Goal: Task Accomplishment & Management: Manage account settings

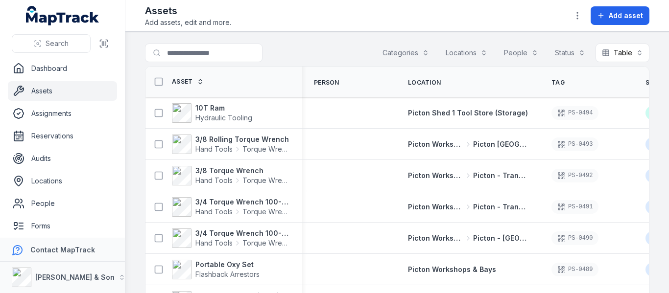
click at [391, 54] on button "Categories" at bounding box center [405, 53] width 59 height 19
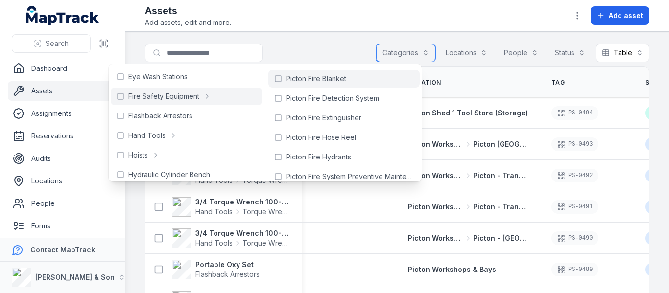
scroll to position [25, 0]
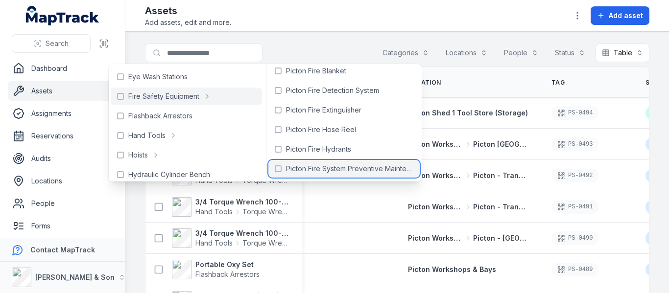
click at [362, 165] on span "Picton Fire System Preventive Maintenance" at bounding box center [350, 169] width 128 height 10
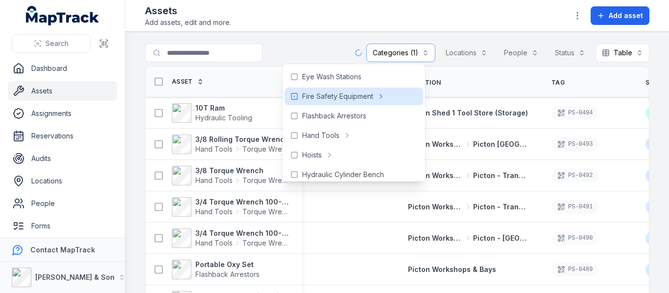
click at [376, 23] on div "Assets Add assets, edit and more. Add asset" at bounding box center [397, 16] width 504 height 24
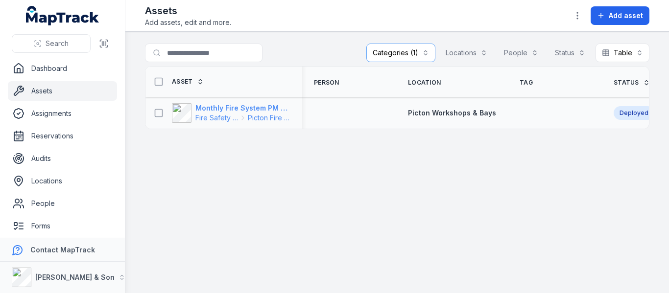
click at [267, 106] on strong "Monthly Fire System PM – AS1851" at bounding box center [242, 108] width 95 height 10
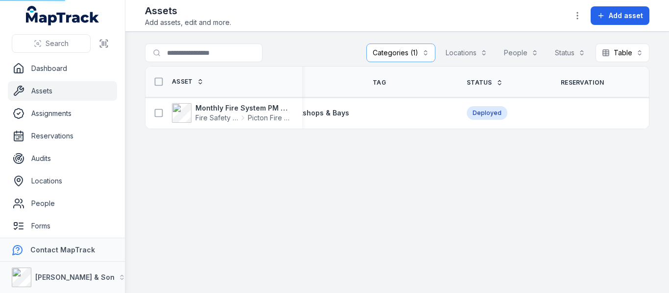
scroll to position [0, 273]
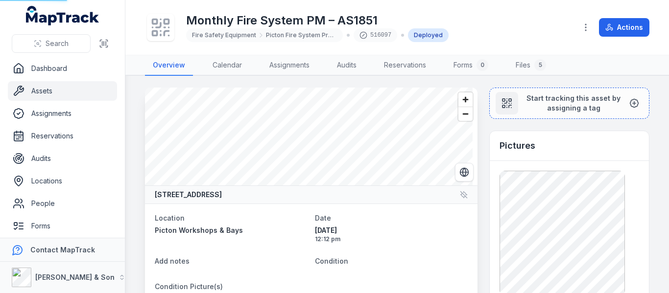
drag, startPoint x: 371, startPoint y: 131, endPoint x: 627, endPoint y: 136, distance: 256.1
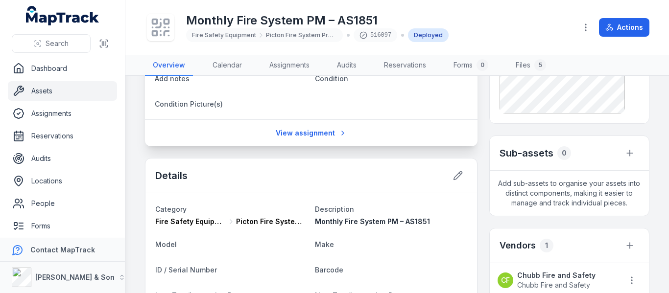
scroll to position [245, 0]
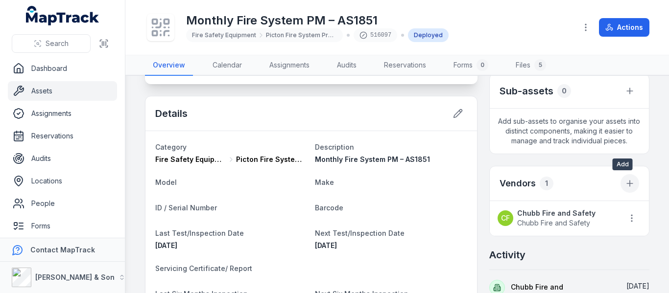
click at [625, 189] on button at bounding box center [629, 183] width 19 height 19
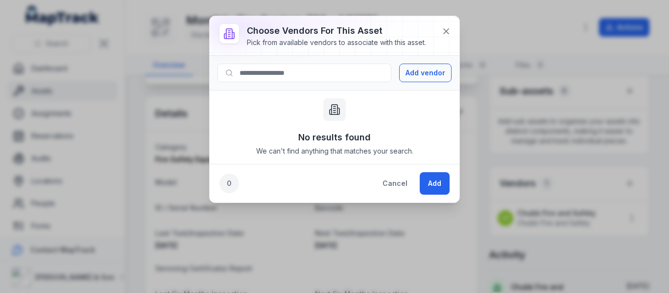
click at [342, 152] on span "We can't find anything that matches your search." at bounding box center [334, 151] width 157 height 10
click at [445, 78] on button "Add vendor" at bounding box center [425, 73] width 52 height 19
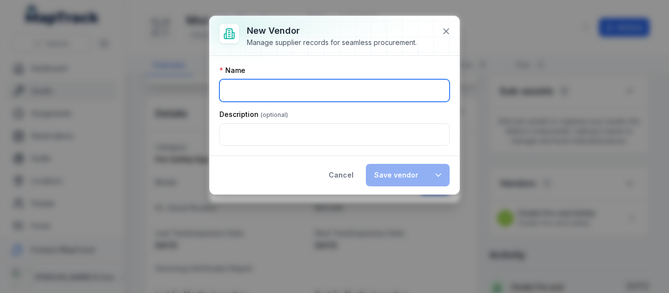
click at [338, 95] on input ":r17:-form-item-label" at bounding box center [334, 90] width 230 height 23
drag, startPoint x: 277, startPoint y: 87, endPoint x: 281, endPoint y: 79, distance: 8.3
click at [277, 87] on input ":r17:-form-item-label" at bounding box center [334, 90] width 230 height 23
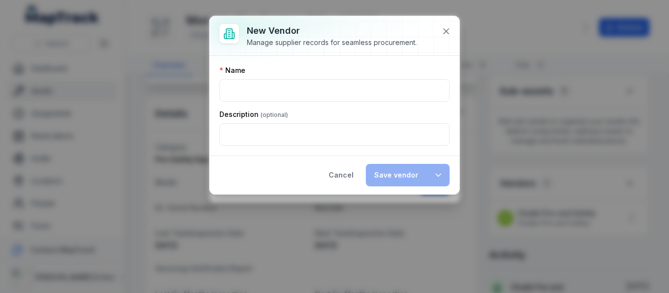
click at [293, 67] on div "Name" at bounding box center [334, 71] width 230 height 10
click at [448, 32] on icon at bounding box center [446, 31] width 10 height 10
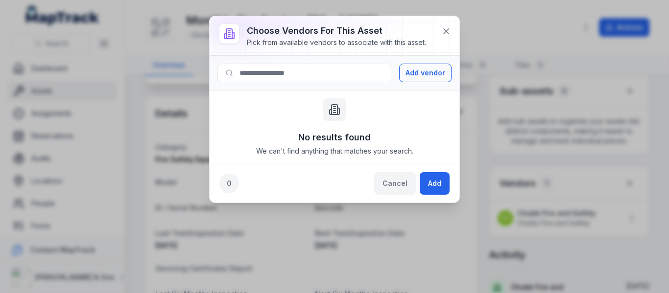
click at [385, 182] on button "Cancel" at bounding box center [395, 183] width 42 height 23
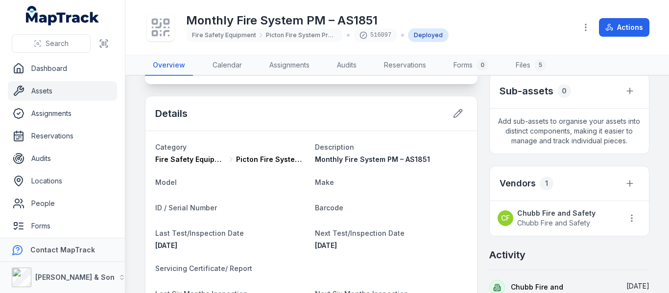
click at [635, 220] on li "[PERSON_NAME] Fire and Safety Chubb Fire and Safety" at bounding box center [569, 218] width 159 height 35
click at [627, 220] on icon "button" at bounding box center [632, 218] width 10 height 10
click at [542, 210] on li "[PERSON_NAME] Fire and Safety Chubb Fire and Safety" at bounding box center [569, 218] width 159 height 35
click at [534, 211] on strong "Chubb Fire and Safety" at bounding box center [556, 214] width 78 height 10
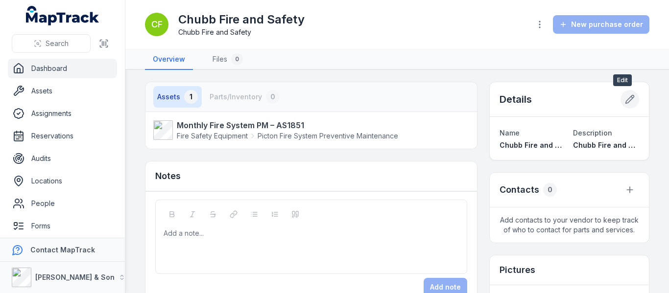
click at [626, 102] on icon at bounding box center [630, 99] width 8 height 8
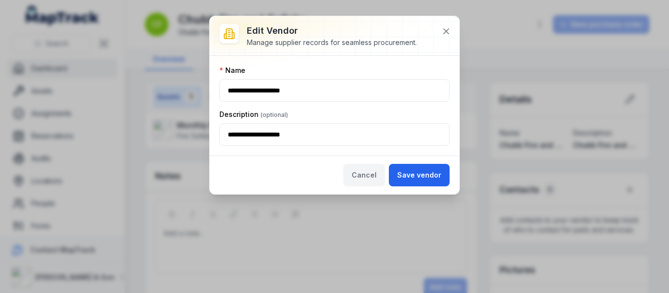
click at [357, 175] on button "Cancel" at bounding box center [364, 175] width 42 height 23
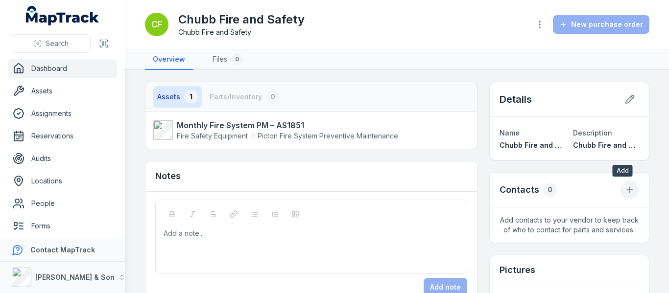
click at [625, 195] on button at bounding box center [629, 190] width 19 height 19
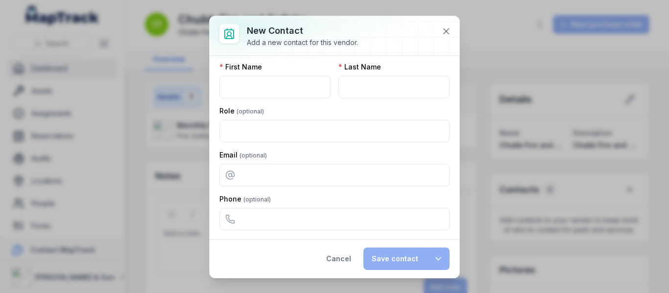
scroll to position [4, 0]
click at [344, 259] on button "Cancel" at bounding box center [339, 259] width 42 height 23
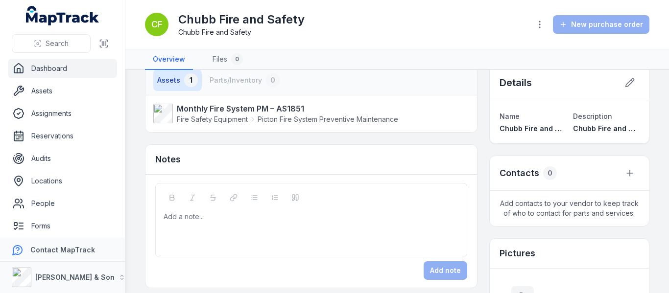
scroll to position [0, 0]
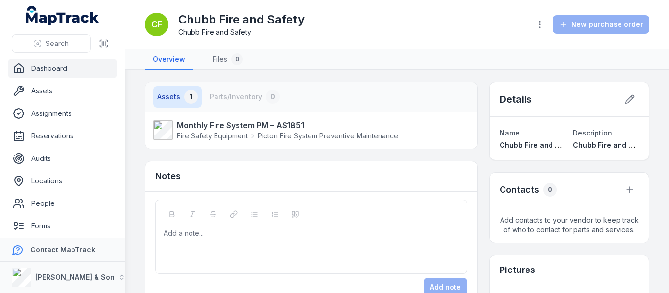
click at [225, 99] on nav "Assets 1 Parts/Inventory 0" at bounding box center [218, 97] width 130 height 22
click at [217, 56] on link "Files 0" at bounding box center [228, 59] width 46 height 21
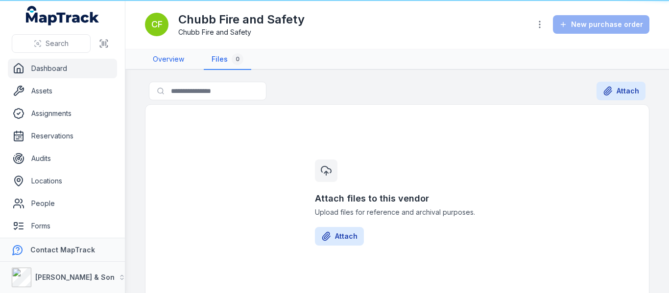
click at [164, 59] on link "Overview" at bounding box center [168, 59] width 47 height 21
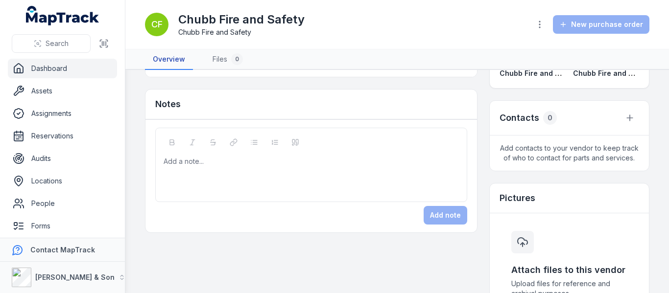
scroll to position [8, 0]
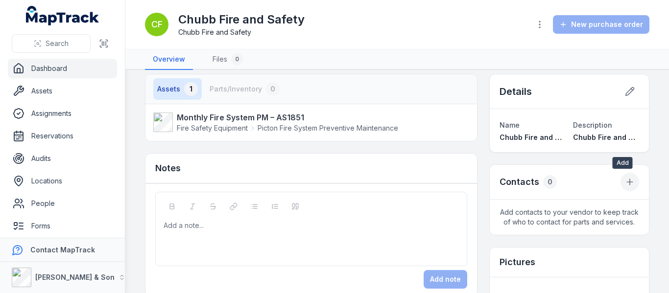
click at [625, 186] on icon at bounding box center [630, 182] width 10 height 10
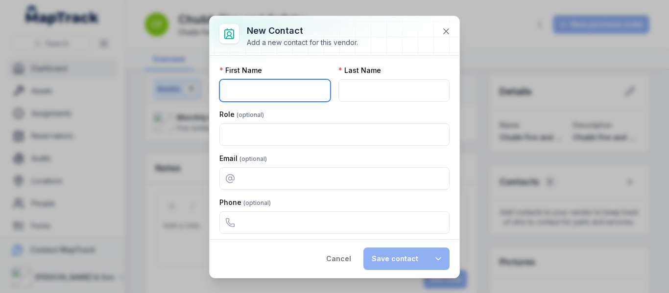
click at [293, 86] on input ":r2e:-form-item-label" at bounding box center [274, 90] width 111 height 23
click at [348, 165] on div "Email" at bounding box center [334, 172] width 230 height 36
click at [449, 36] on button at bounding box center [446, 31] width 19 height 19
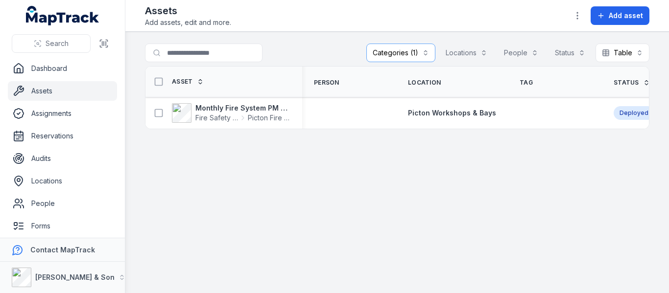
click at [419, 51] on button "Categories (1)" at bounding box center [400, 53] width 69 height 19
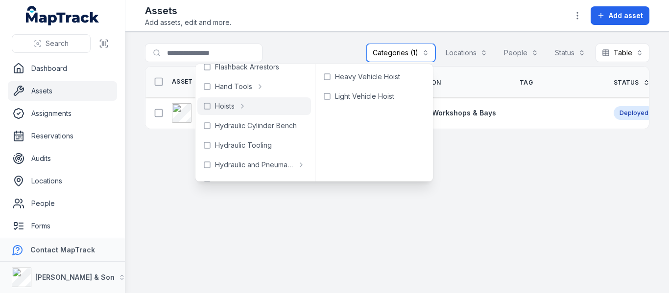
scroll to position [98, 0]
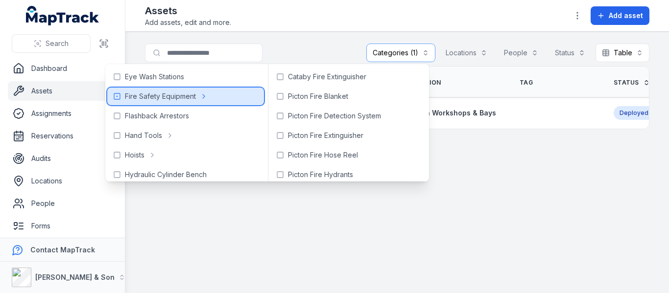
click at [204, 96] on icon at bounding box center [204, 97] width 8 height 8
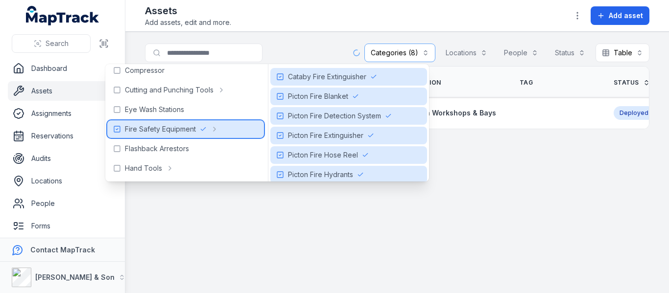
scroll to position [49, 0]
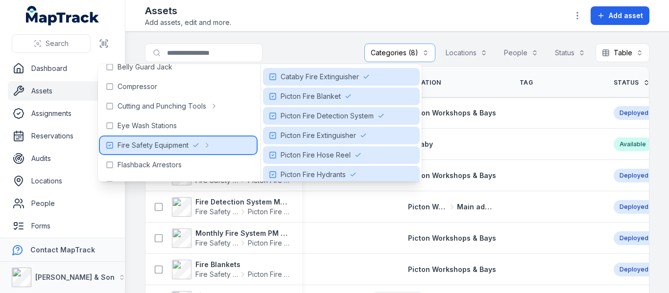
click at [111, 142] on icon at bounding box center [110, 145] width 8 height 8
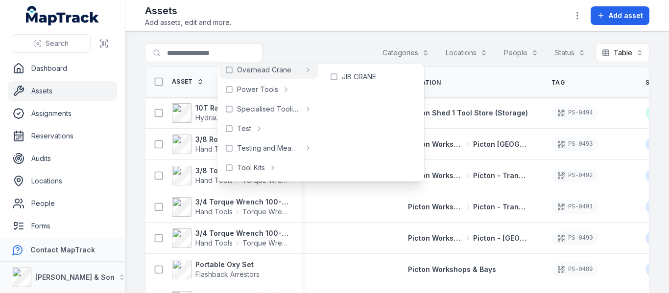
scroll to position [343, 0]
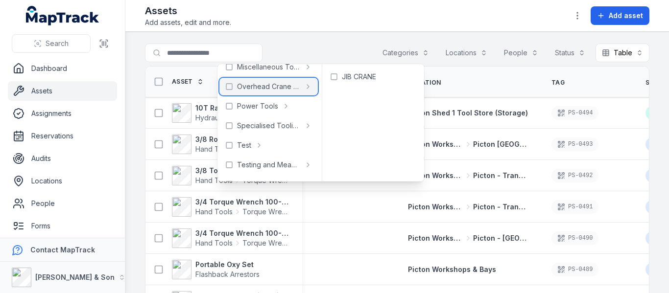
click at [226, 86] on rect at bounding box center [229, 87] width 6 height 6
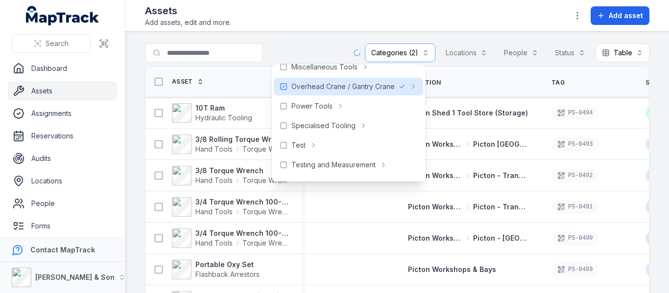
click at [305, 41] on main "**********" at bounding box center [396, 162] width 543 height 261
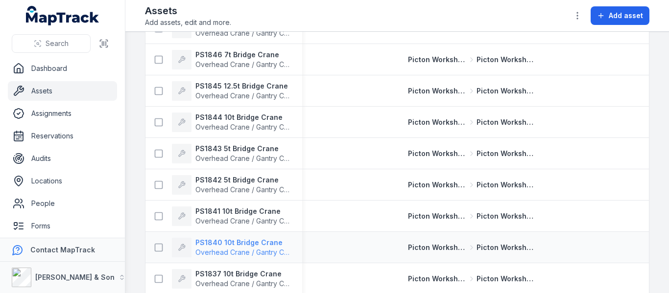
scroll to position [698, 0]
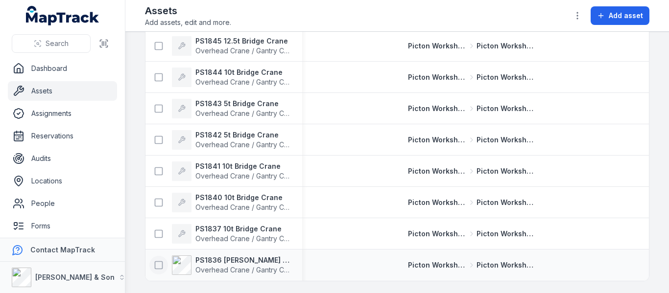
click at [155, 265] on icon at bounding box center [159, 265] width 10 height 10
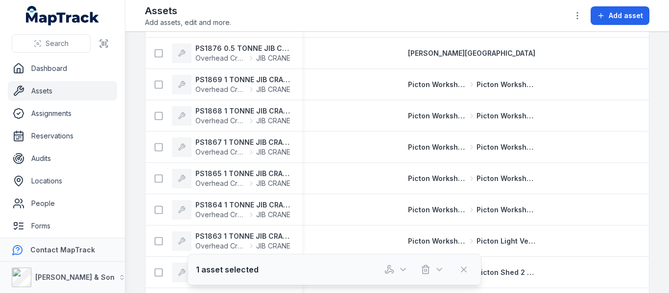
scroll to position [0, 0]
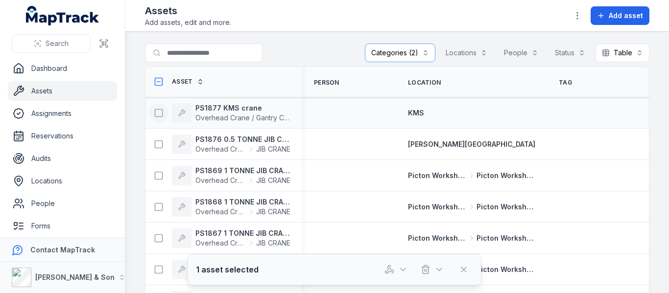
click at [158, 111] on icon at bounding box center [159, 113] width 10 height 10
click at [161, 86] on rect at bounding box center [158, 81] width 7 height 7
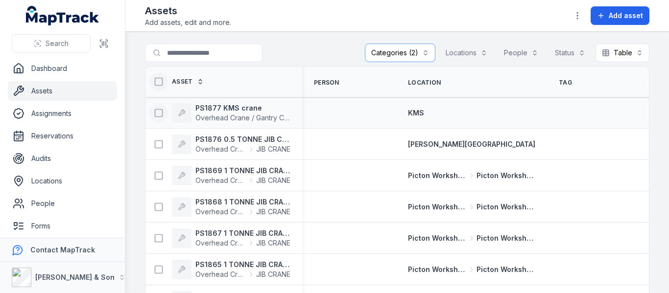
click at [161, 82] on icon at bounding box center [159, 82] width 10 height 10
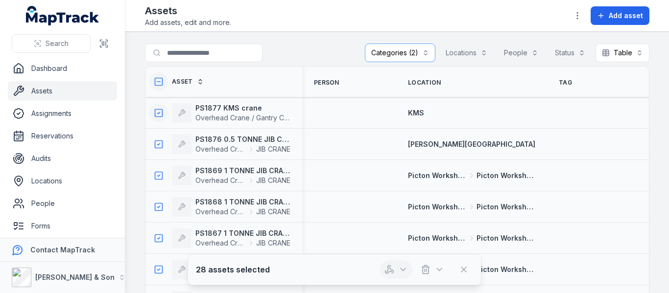
click at [400, 272] on icon "button" at bounding box center [403, 270] width 10 height 10
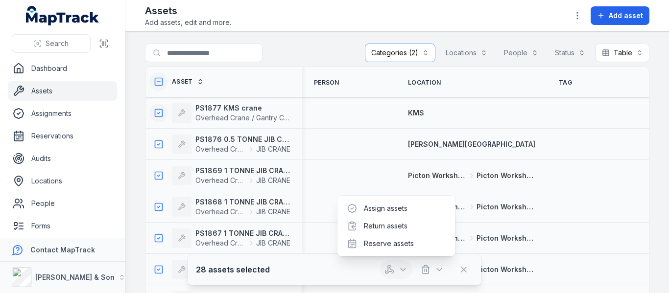
click at [400, 272] on icon "button" at bounding box center [403, 270] width 10 height 10
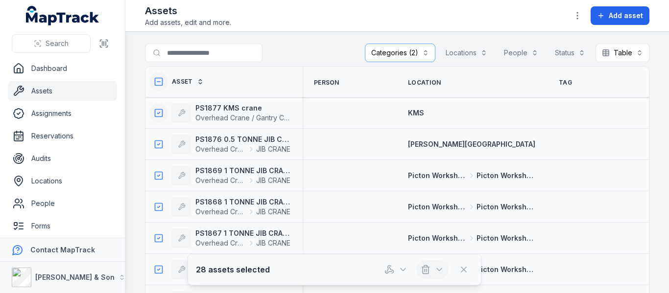
click at [438, 265] on icon "button" at bounding box center [439, 270] width 10 height 10
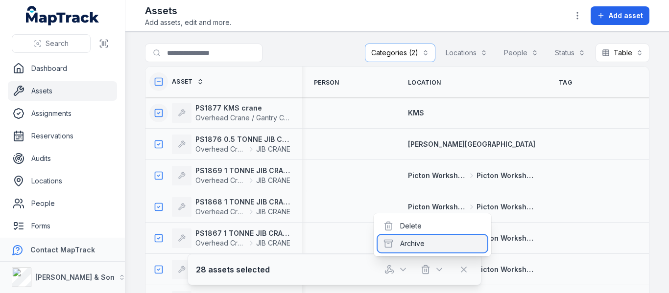
click at [430, 244] on div "Archive" at bounding box center [432, 244] width 110 height 18
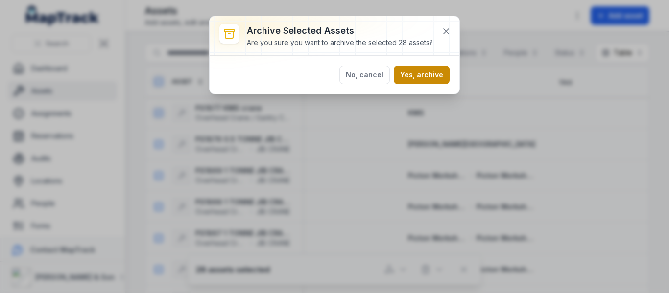
click at [433, 78] on button "Yes, archive" at bounding box center [422, 75] width 56 height 19
